Goal: Information Seeking & Learning: Learn about a topic

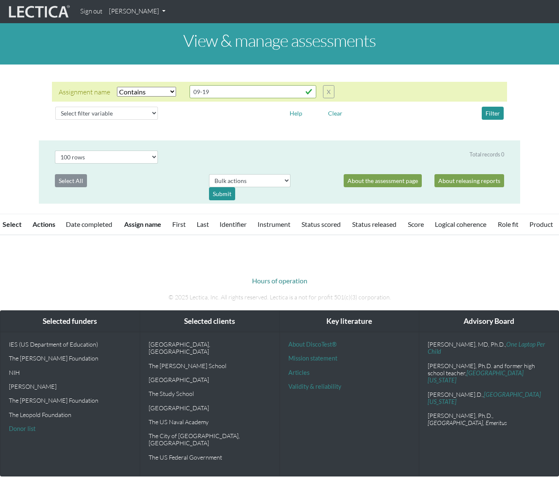
select select "icontains"
select select "100"
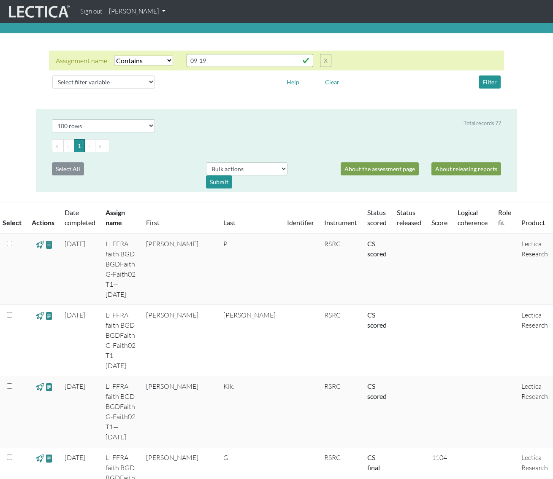
scroll to position [38, 0]
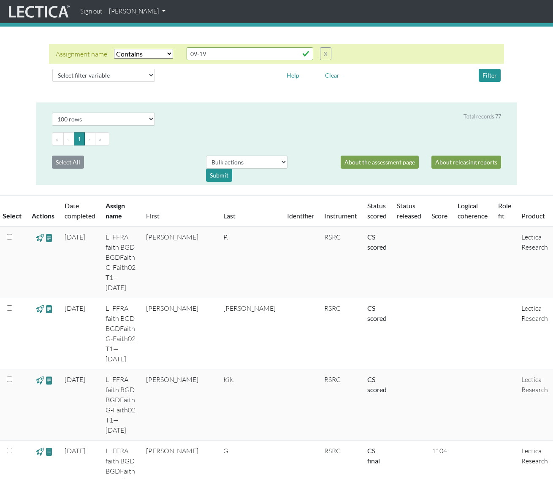
click at [162, 53] on select "Select filter Equals Does not equal Contains Does not contain Starts with Ends …" at bounding box center [143, 54] width 59 height 10
click at [136, 78] on select "Select filter variable Assignment name Date started Date completed First name G…" at bounding box center [103, 75] width 103 height 13
click at [156, 12] on link "[PERSON_NAME]" at bounding box center [136, 11] width 63 height 16
click at [151, 31] on link "My Profile" at bounding box center [147, 31] width 67 height 11
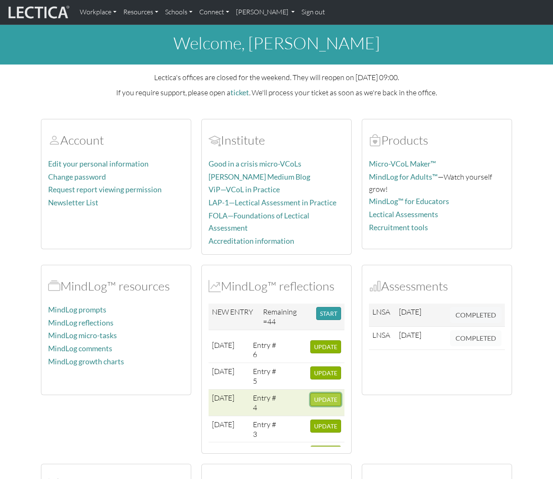
click at [319, 396] on span "UPDATE" at bounding box center [325, 399] width 23 height 7
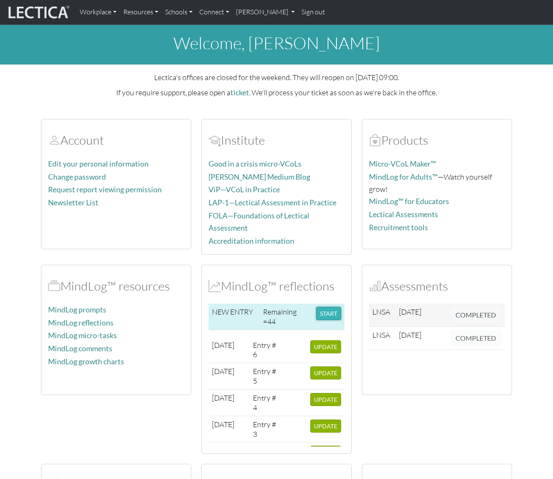
click at [331, 309] on button "START" at bounding box center [328, 313] width 25 height 13
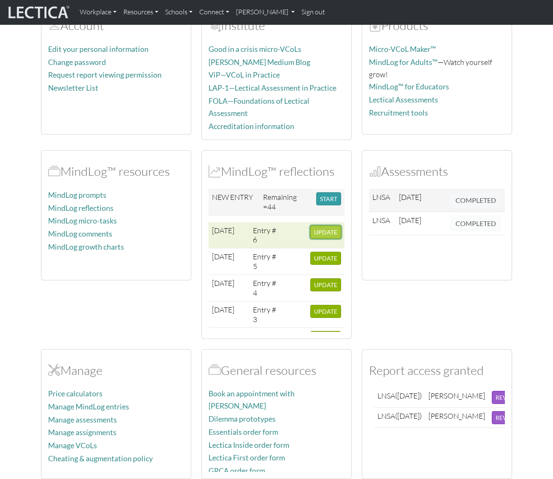
click at [317, 229] on span "UPDATE" at bounding box center [325, 232] width 23 height 7
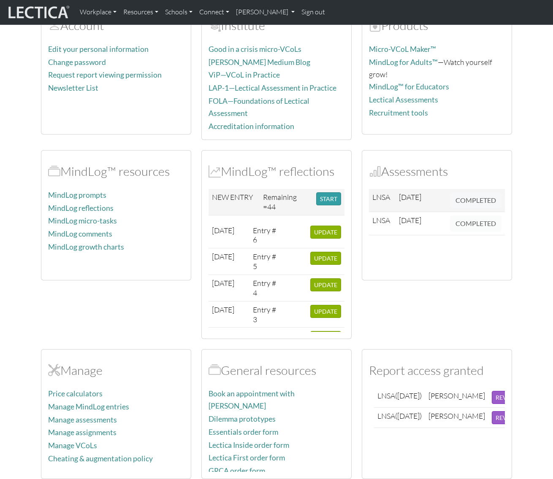
click at [50, 294] on div "MindLog™ resources MindLog prompts MindLog reflections MindLog micro-tasks Mind…" at bounding box center [116, 244] width 160 height 189
click at [76, 243] on link "MindLog growth charts" at bounding box center [86, 247] width 76 height 9
click at [48, 313] on div "MindLog™ resources MindLog prompts MindLog reflections MindLog micro-tasks Mind…" at bounding box center [116, 244] width 160 height 189
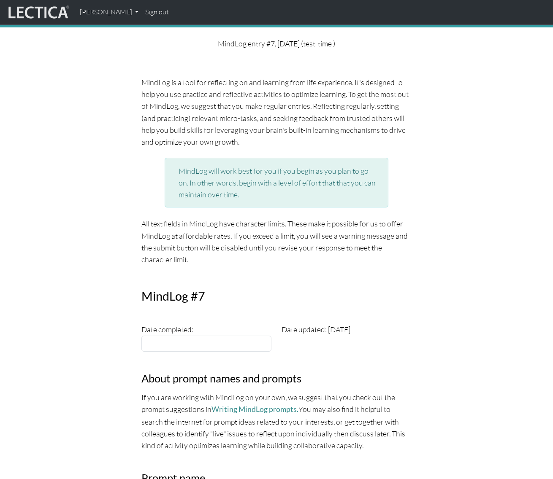
scroll to position [65, 0]
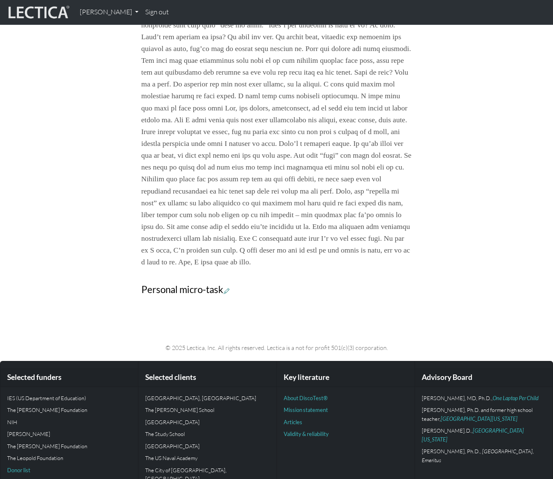
scroll to position [751, 0]
